Goal: Use online tool/utility: Utilize a website feature to perform a specific function

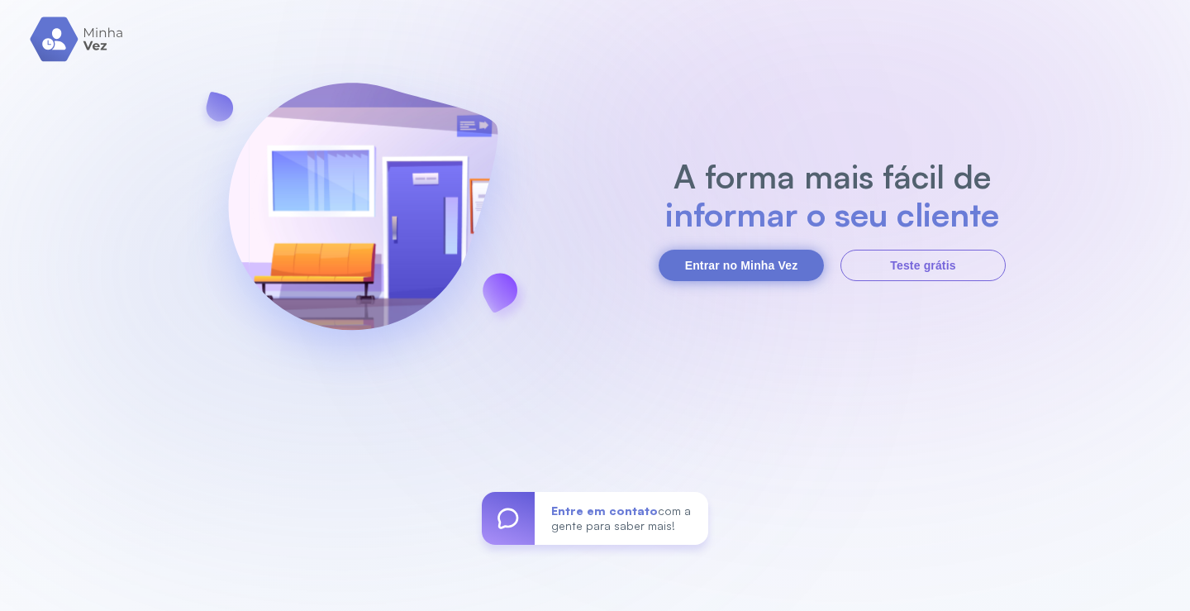
click at [791, 277] on button "Entrar no Minha Vez" at bounding box center [741, 265] width 165 height 31
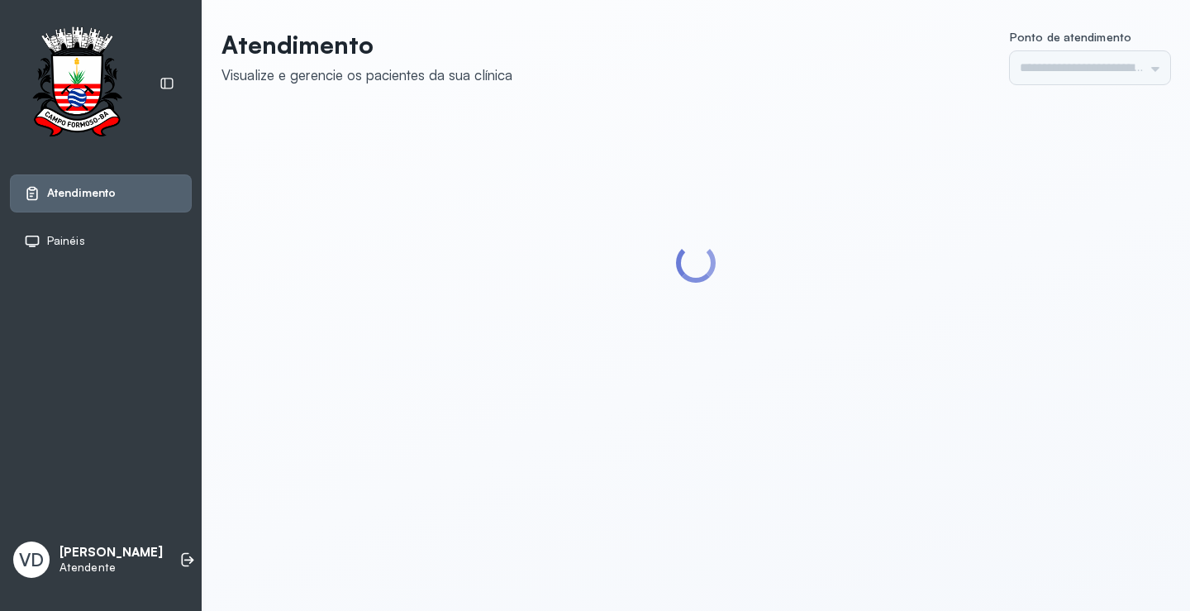
type input "*********"
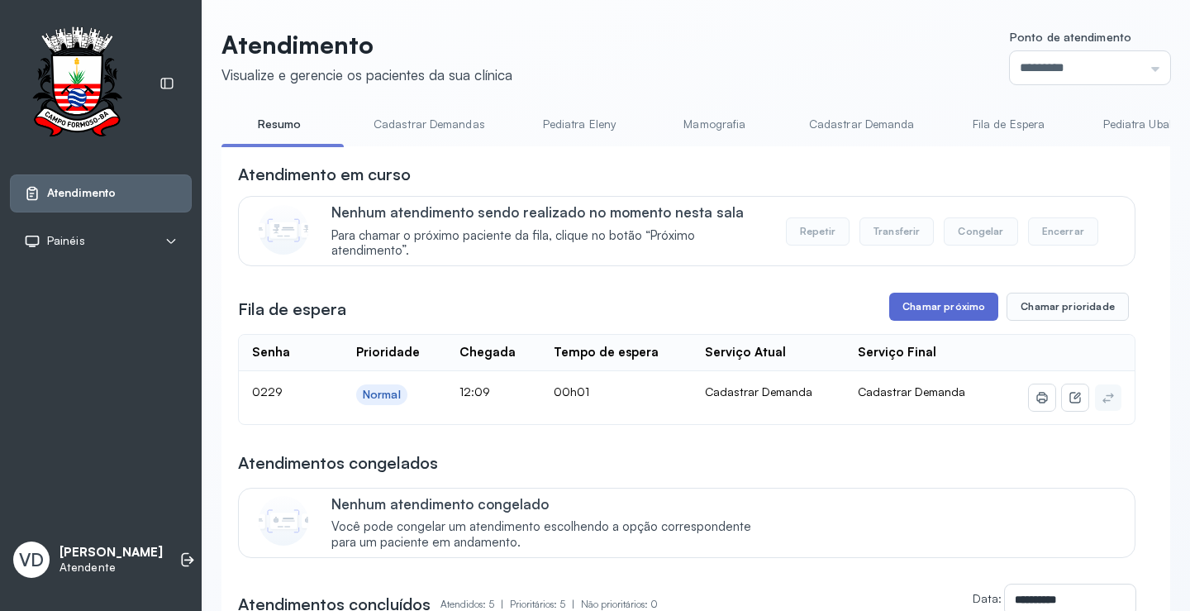
click at [974, 303] on button "Chamar próximo" at bounding box center [943, 307] width 109 height 28
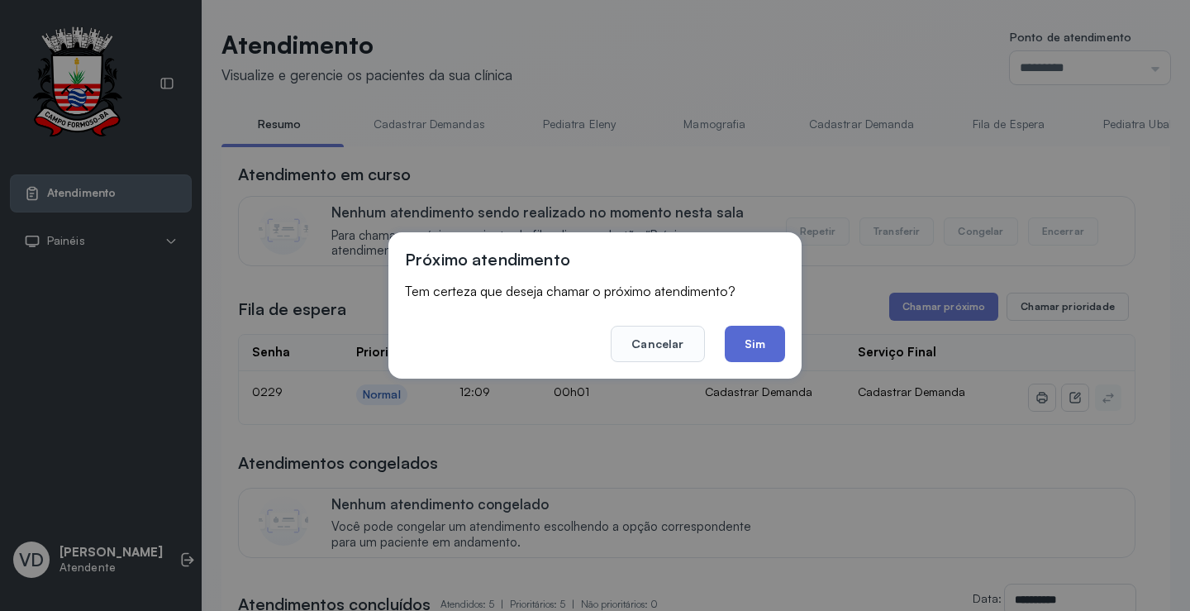
click at [748, 336] on button "Sim" at bounding box center [755, 344] width 60 height 36
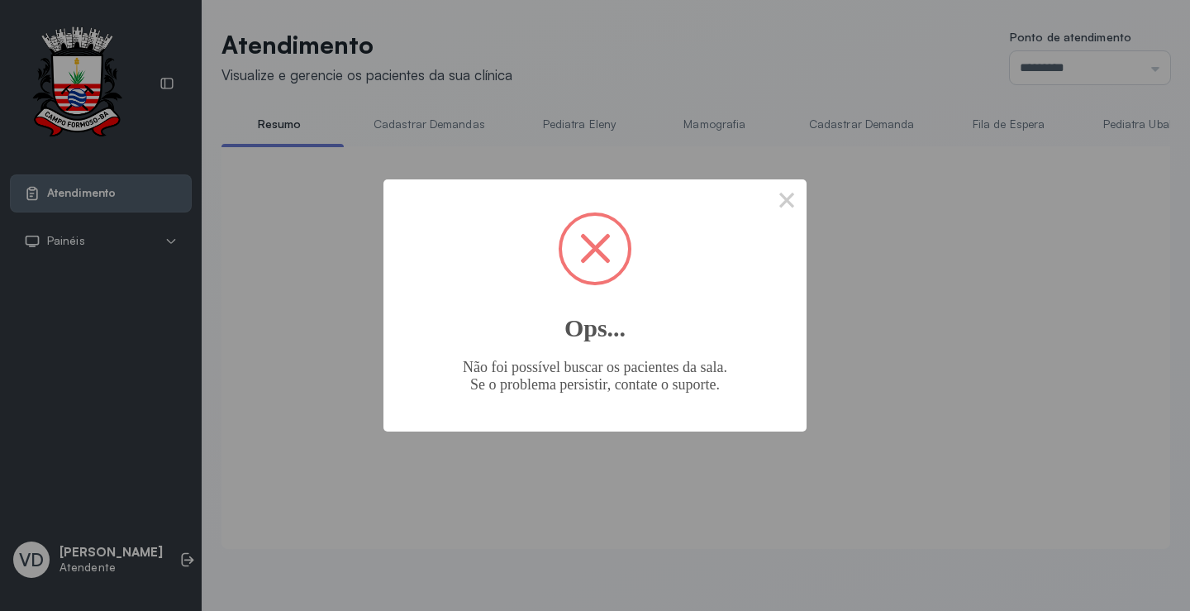
click at [622, 245] on span at bounding box center [595, 249] width 66 height 66
click at [780, 195] on button "×" at bounding box center [787, 199] width 40 height 40
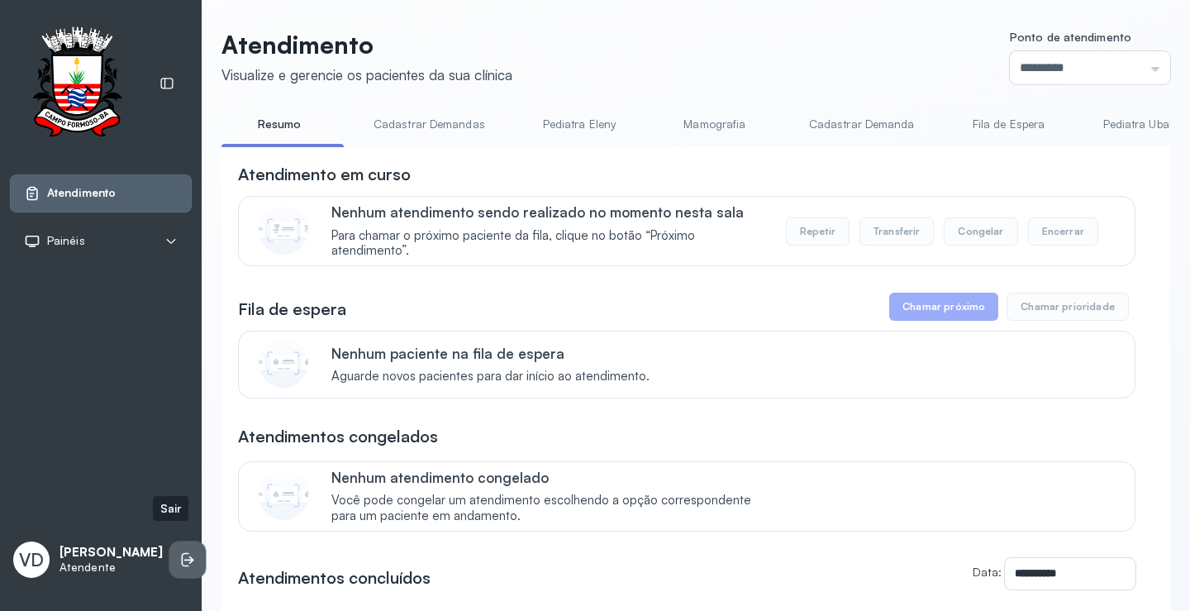
click at [169, 541] on li at bounding box center [187, 559] width 36 height 36
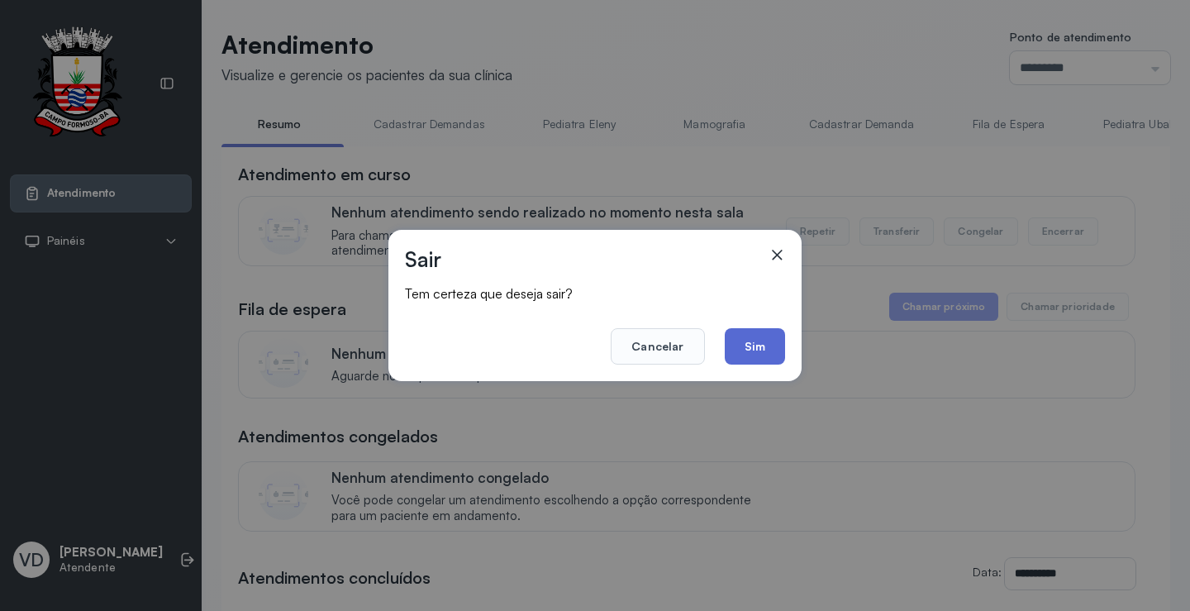
click at [778, 364] on button "Sim" at bounding box center [755, 346] width 60 height 36
